Goal: Information Seeking & Learning: Compare options

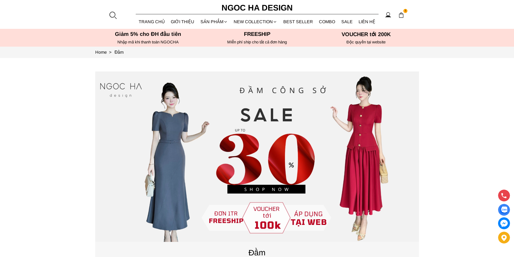
click at [109, 14] on div at bounding box center [113, 15] width 8 height 8
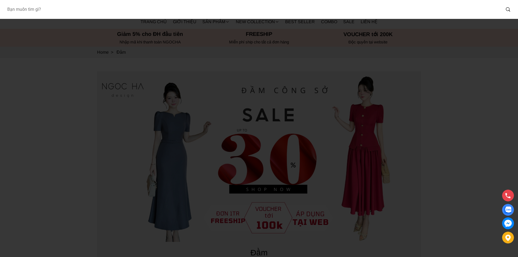
click at [73, 7] on input "Input search Bạn muốn tìm gì?" at bounding box center [252, 9] width 498 height 12
type input "D952"
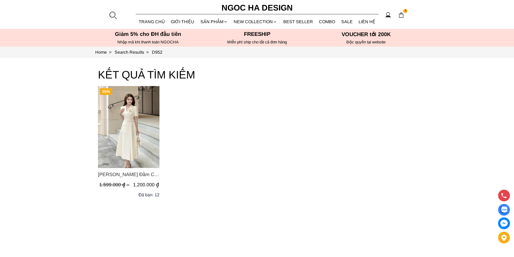
click at [130, 107] on img "Product image - Louisa Dress_ Đầm Cổ Vest Cài Hoa Tùng May Gân Nổi Kèm Đai Màu …" at bounding box center [129, 127] width 62 height 82
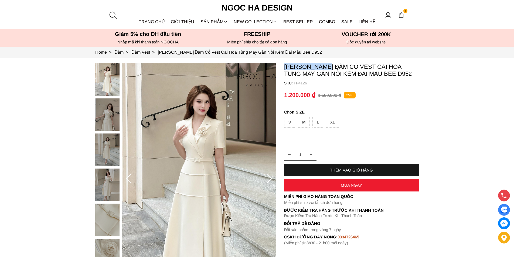
copy p "[PERSON_NAME]"
drag, startPoint x: 284, startPoint y: 64, endPoint x: 328, endPoint y: 67, distance: 44.4
click at [328, 67] on section "[PERSON_NAME] Đầm Cổ Vest Cài Hoa Tùng May Gân Nổi Kèm Đai Màu Bee D952 SKU: TP…" at bounding box center [257, 179] width 514 height 242
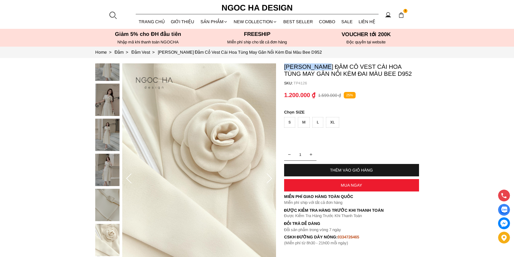
copy p "Louisa Dress"
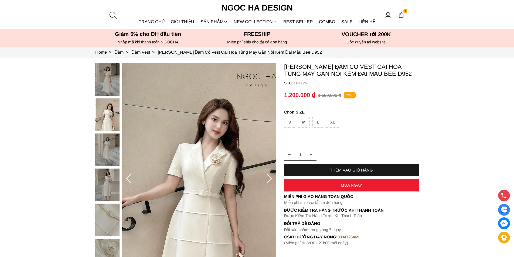
click at [114, 13] on div at bounding box center [113, 15] width 8 height 8
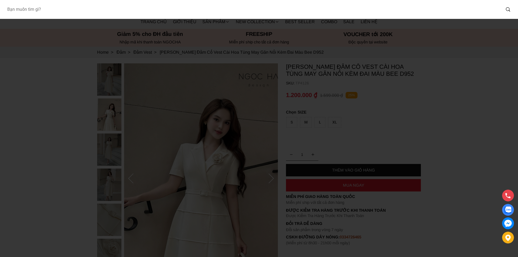
click at [87, 15] on input "Input search Bạn muốn tìm gì?" at bounding box center [252, 9] width 498 height 12
type input "a1082"
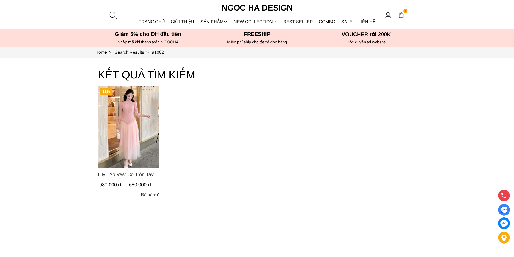
click at [122, 121] on img "Product image - Lily_ Áo Vest Cổ Tròn Tay Lừng Mix Chân Váy Lưới Màu Hồng A1082…" at bounding box center [129, 127] width 62 height 82
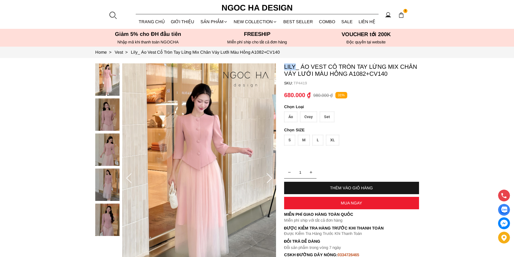
copy p "Lily"
drag, startPoint x: 283, startPoint y: 67, endPoint x: 296, endPoint y: 67, distance: 12.7
click at [296, 67] on section "Lily_ Áo Vest Cổ Tròn Tay Lừng Mix Chân Váy Lưới Màu Hồng A1082+CV140 SKU: TP44…" at bounding box center [257, 178] width 514 height 241
click at [113, 14] on div at bounding box center [113, 15] width 8 height 8
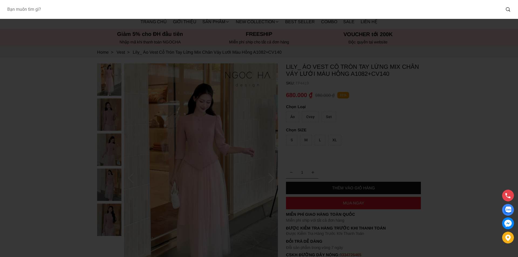
click at [78, 11] on input "Input search Bạn muốn tìm gì?" at bounding box center [252, 9] width 498 height 12
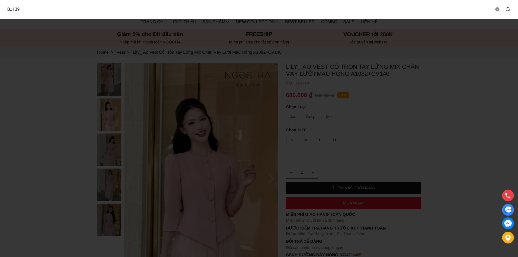
type input "BJ139"
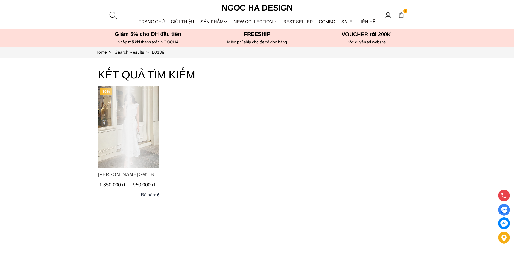
click at [131, 121] on div "Product image - Isabella Set_ Bộ Ren Áo Sơ Mi Vai Chờm Chân Váy Đuôi Cá Màu Trắ…" at bounding box center [129, 127] width 62 height 82
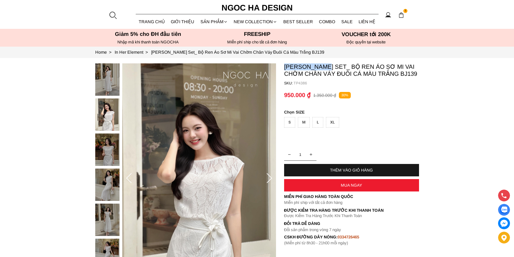
copy p "Isabella Set"
drag, startPoint x: 282, startPoint y: 67, endPoint x: 324, endPoint y: 67, distance: 41.6
click at [324, 67] on section "Isabella Set_ Bộ Ren Áo Sơ Mi Vai Chờm Chân Váy Đuôi Cá Màu Trắng BJ139 SKU: TP…" at bounding box center [257, 178] width 514 height 241
